Goal: Transaction & Acquisition: Purchase product/service

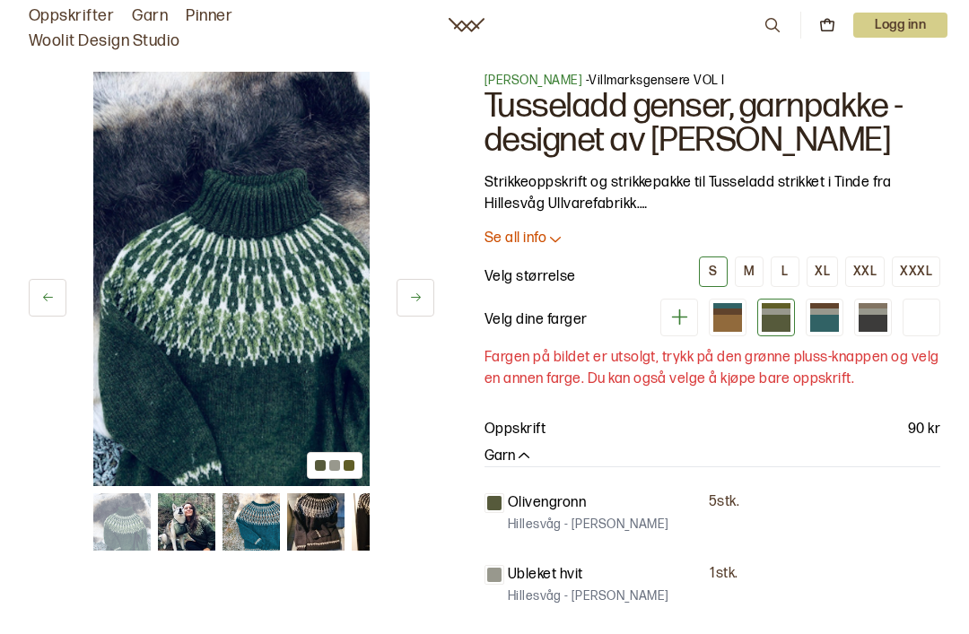
click at [196, 534] on img at bounding box center [186, 521] width 57 height 57
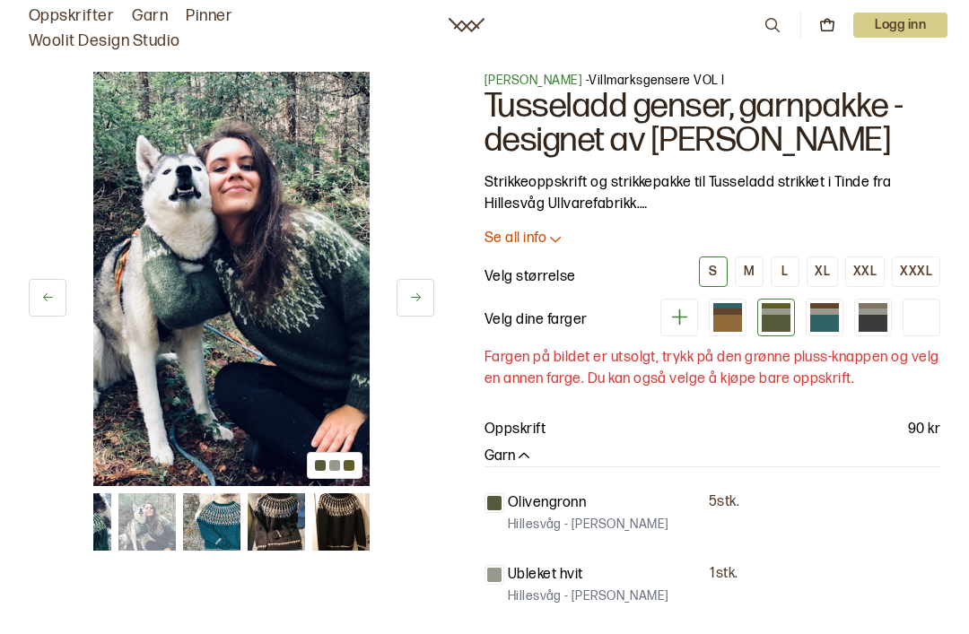
click at [109, 521] on img at bounding box center [82, 521] width 57 height 57
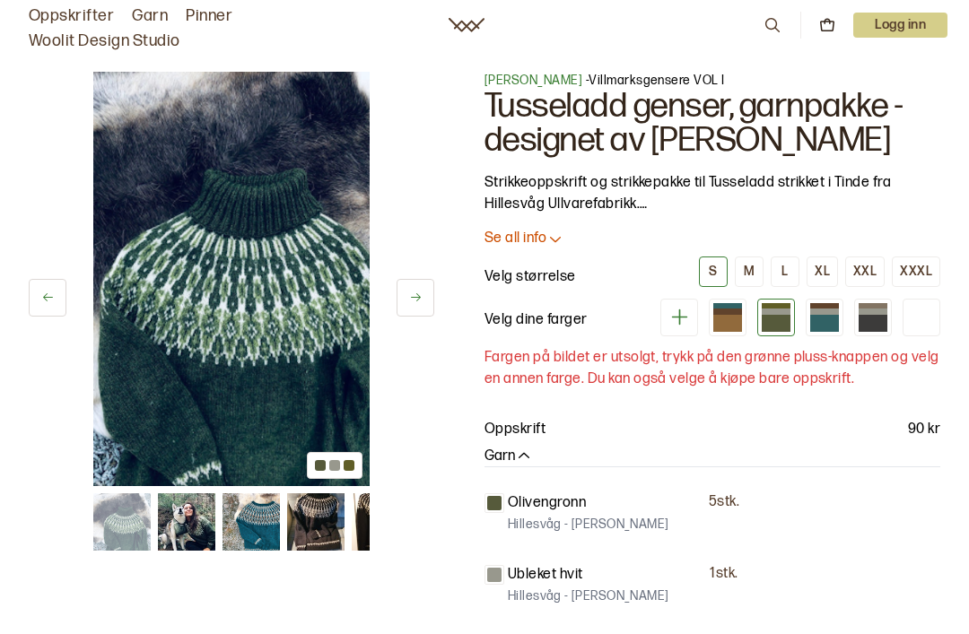
click at [764, 259] on button "M" at bounding box center [749, 272] width 29 height 31
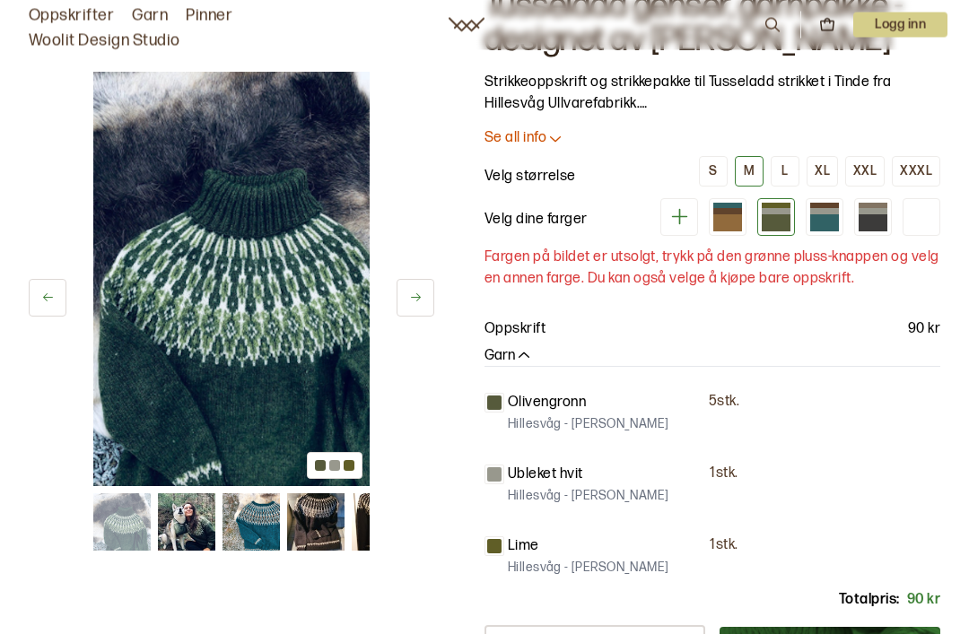
click at [873, 175] on div "XXL" at bounding box center [864, 172] width 23 height 16
click at [723, 174] on button "S" at bounding box center [713, 171] width 29 height 31
click at [753, 170] on div "M" at bounding box center [749, 171] width 11 height 16
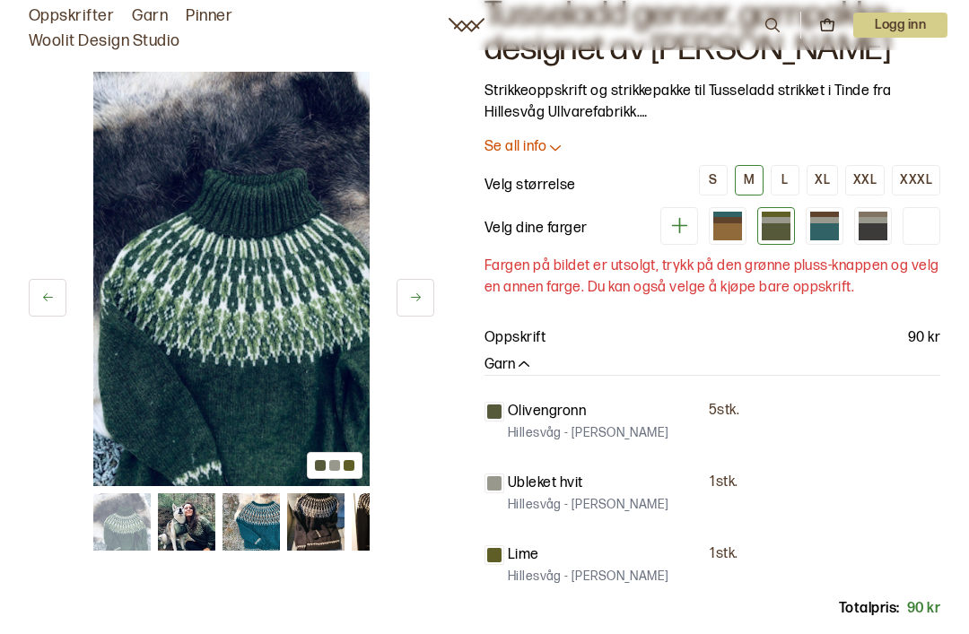
scroll to position [113, 0]
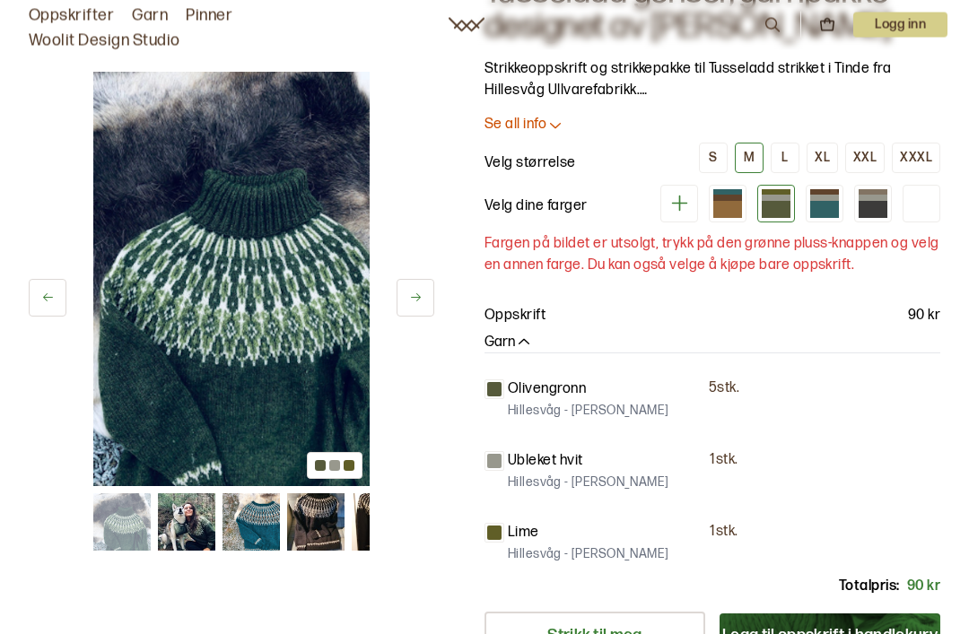
click at [533, 344] on icon "button" at bounding box center [524, 344] width 18 height 18
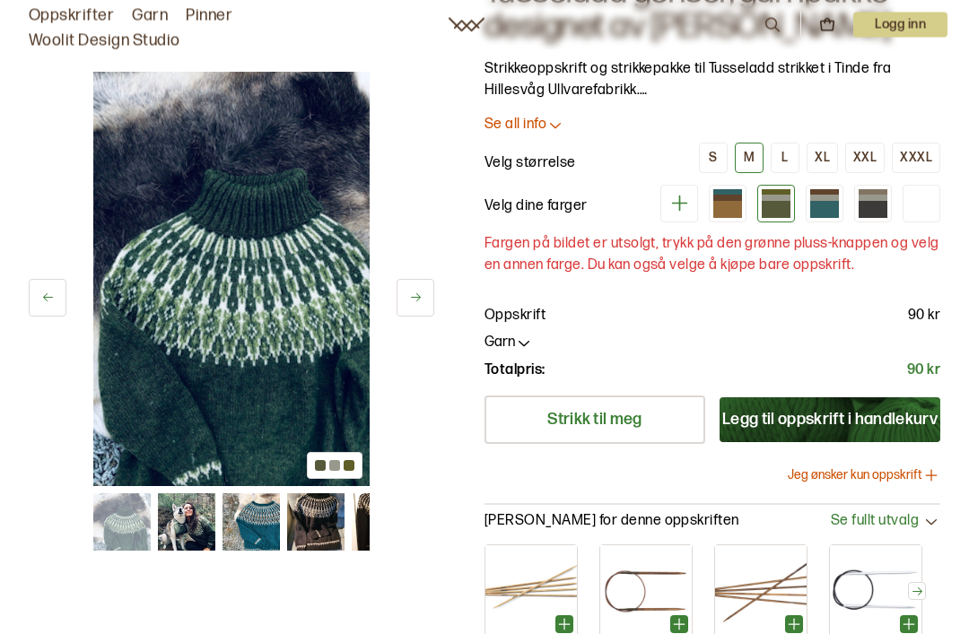
scroll to position [114, 0]
click at [520, 347] on icon "button" at bounding box center [524, 343] width 18 height 18
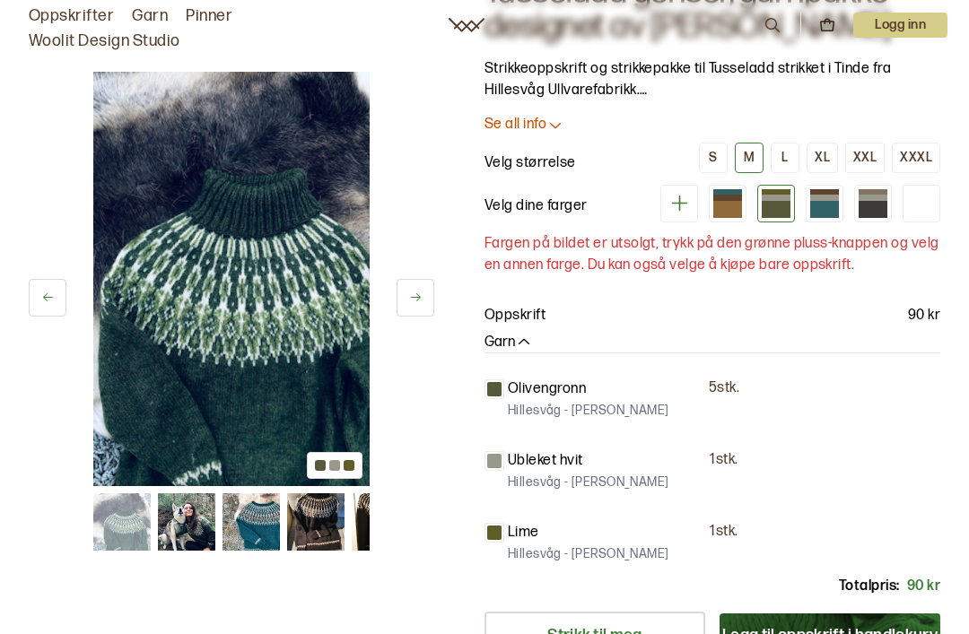
click at [540, 125] on p "Se all info" at bounding box center [516, 125] width 62 height 19
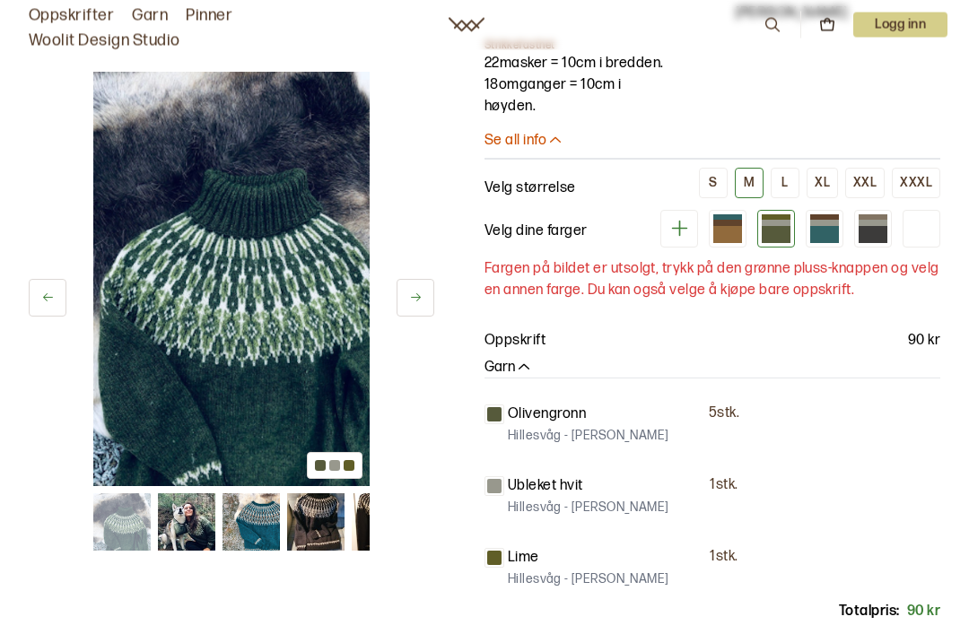
scroll to position [1190, 0]
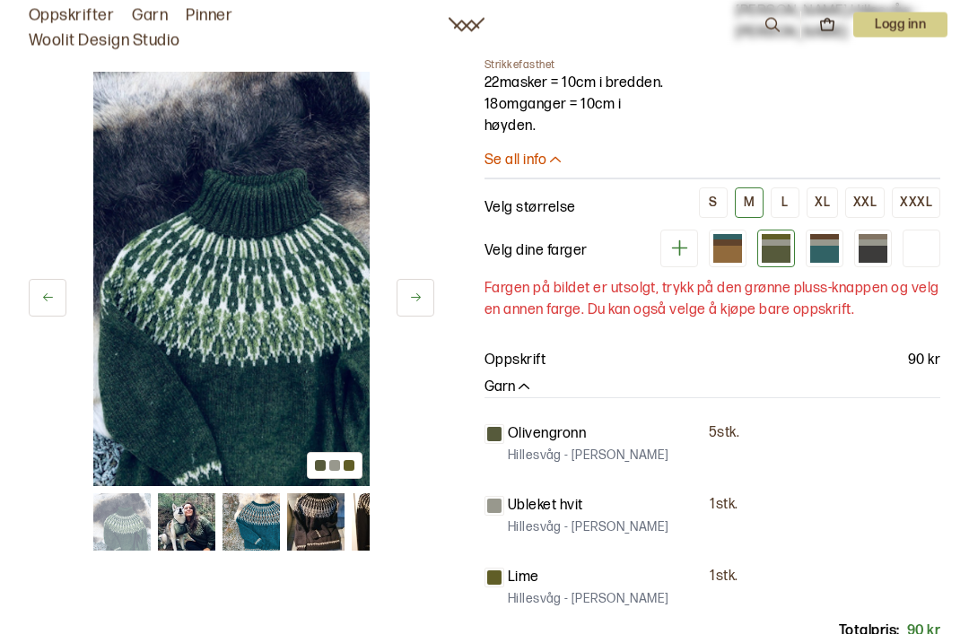
click at [196, 524] on img at bounding box center [186, 521] width 57 height 57
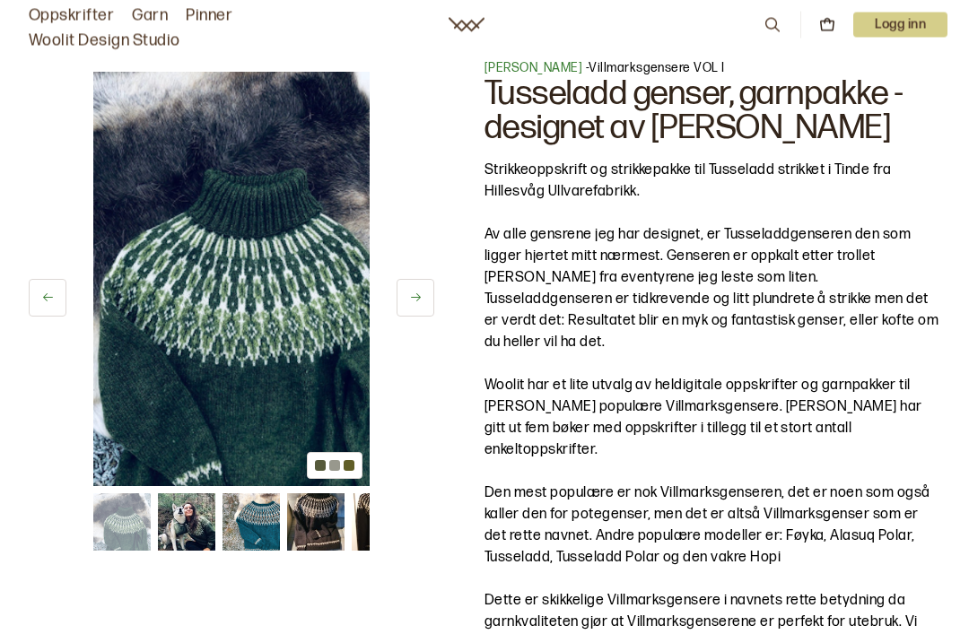
scroll to position [0, 0]
